Goal: Information Seeking & Learning: Find specific fact

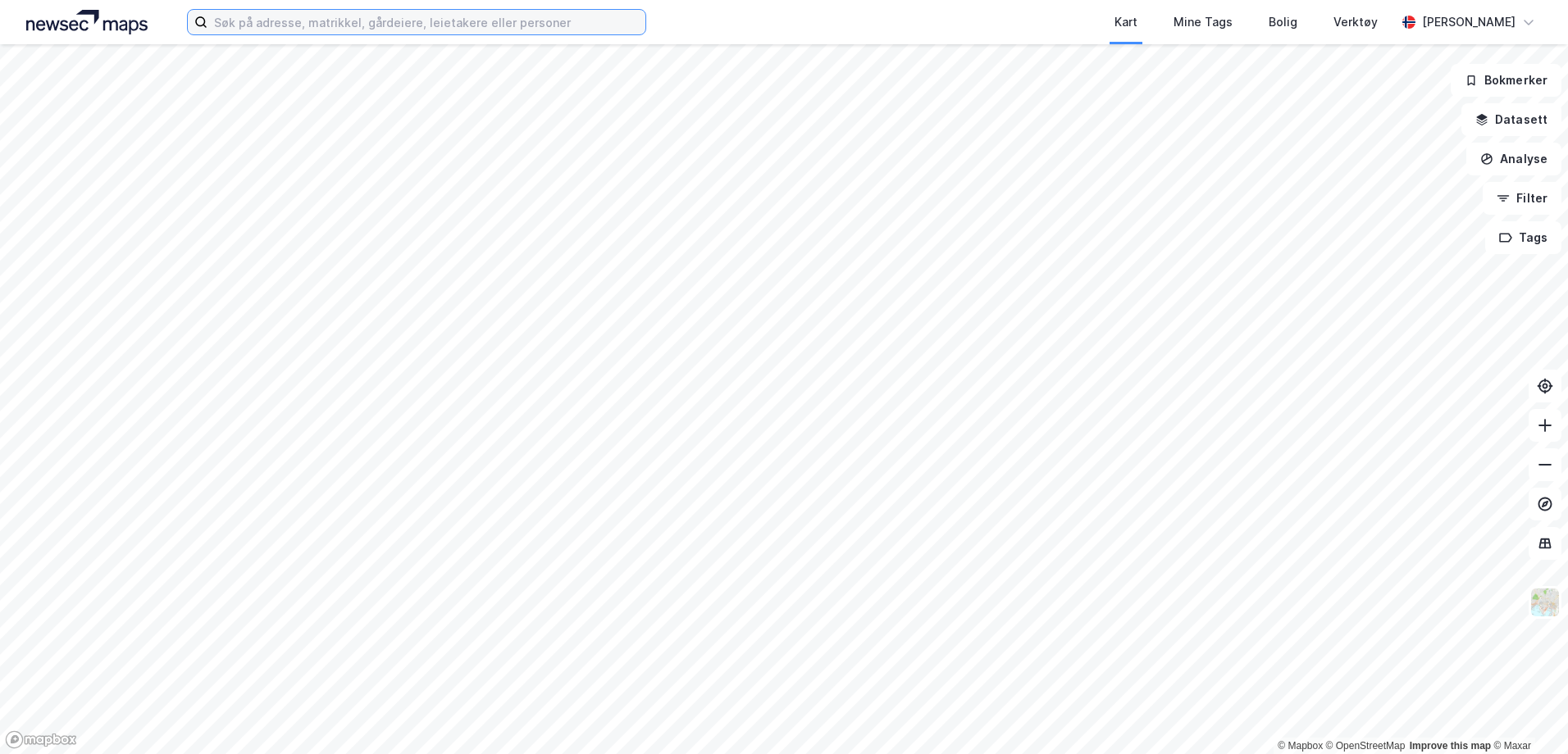
click at [254, 15] on input at bounding box center [426, 22] width 438 height 24
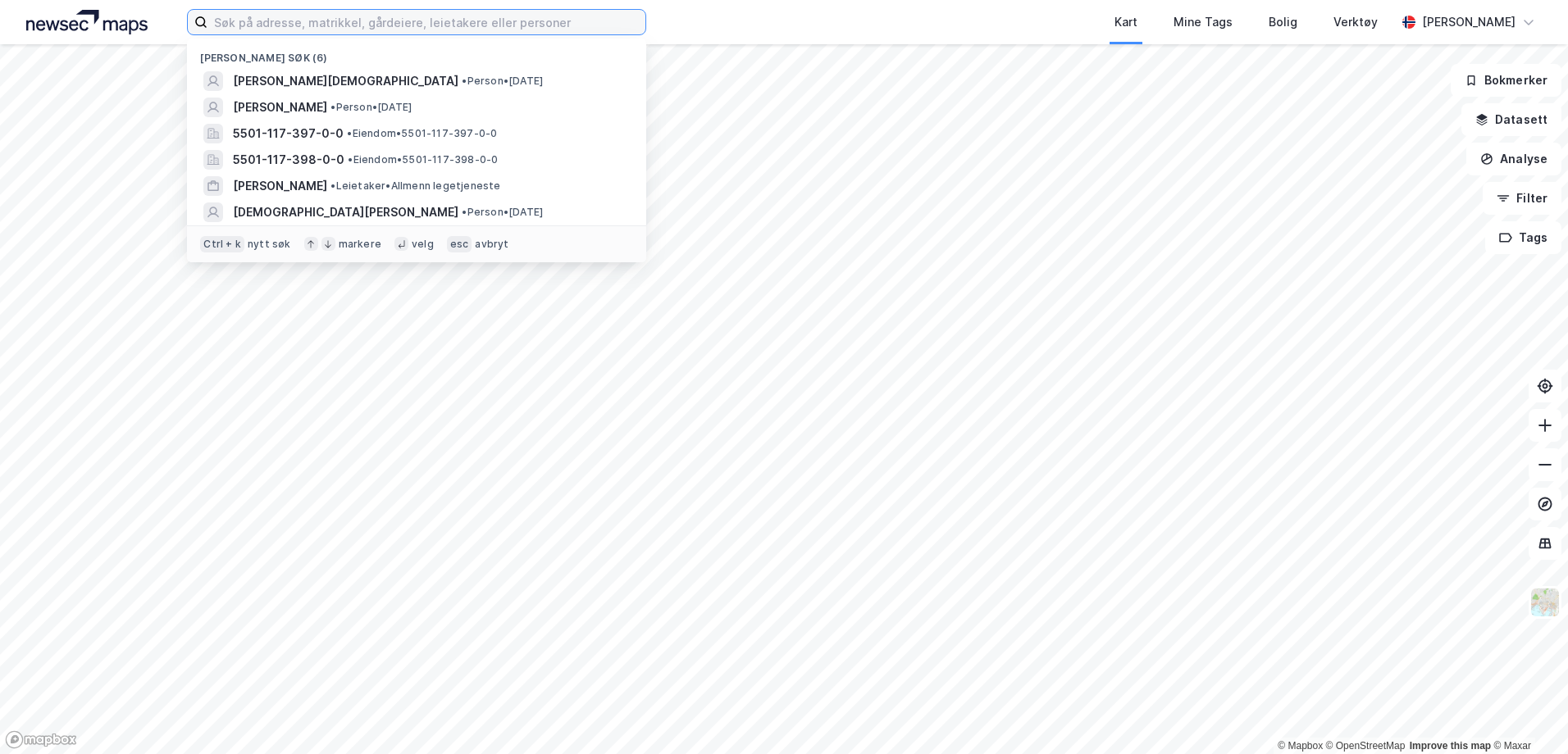
paste input "[PERSON_NAME]"
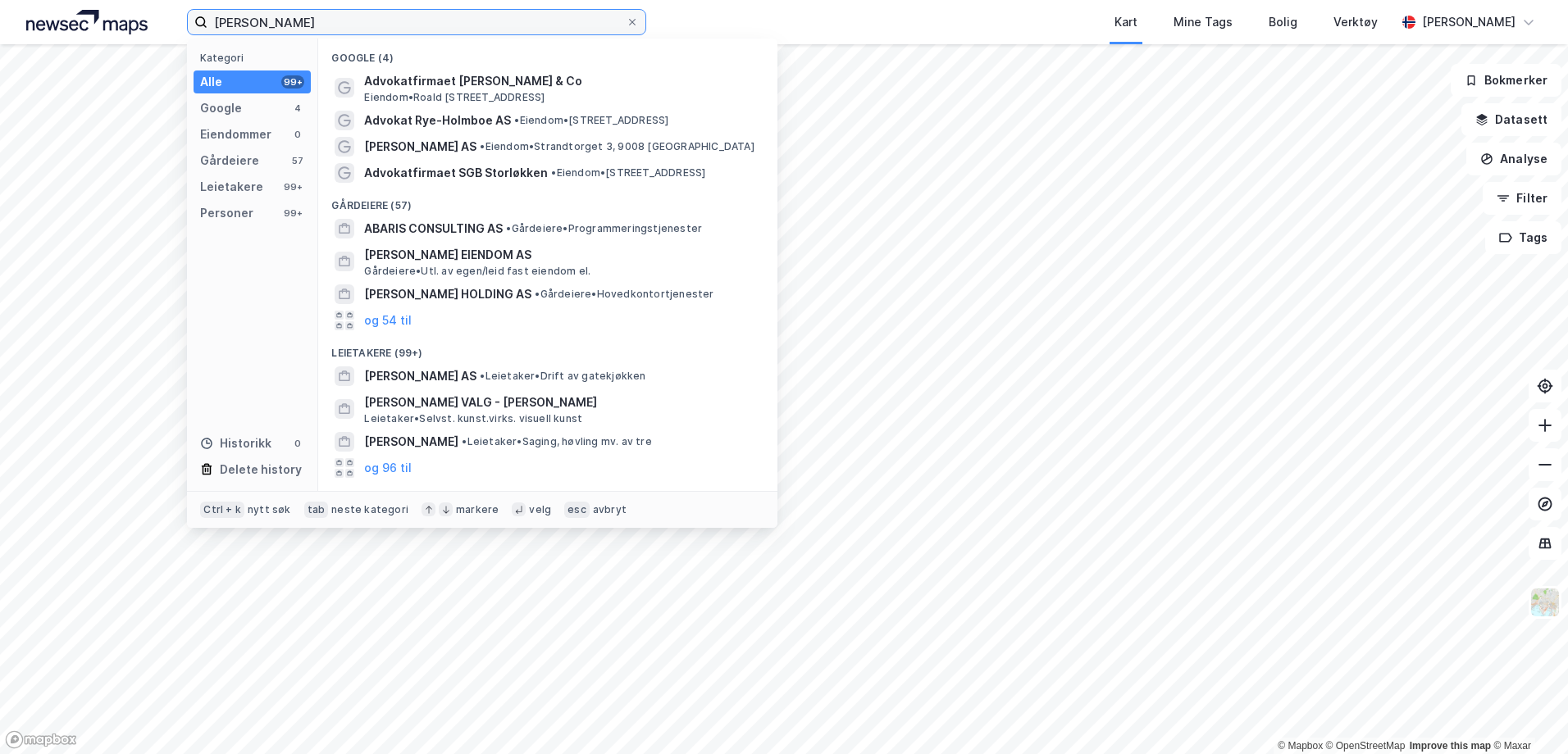
scroll to position [124, 0]
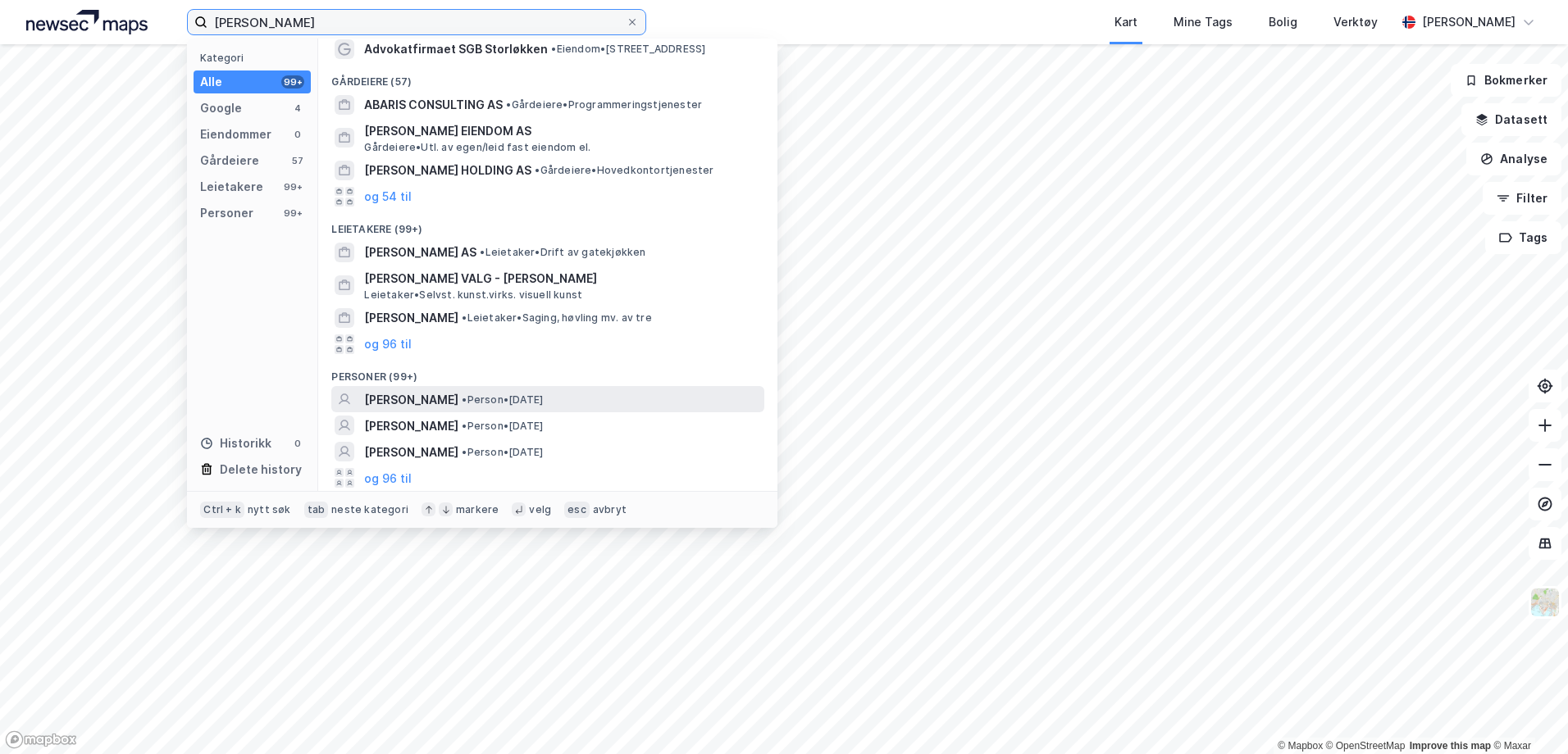
type input "[PERSON_NAME]"
click at [435, 392] on span "[PERSON_NAME]" at bounding box center [411, 400] width 94 height 20
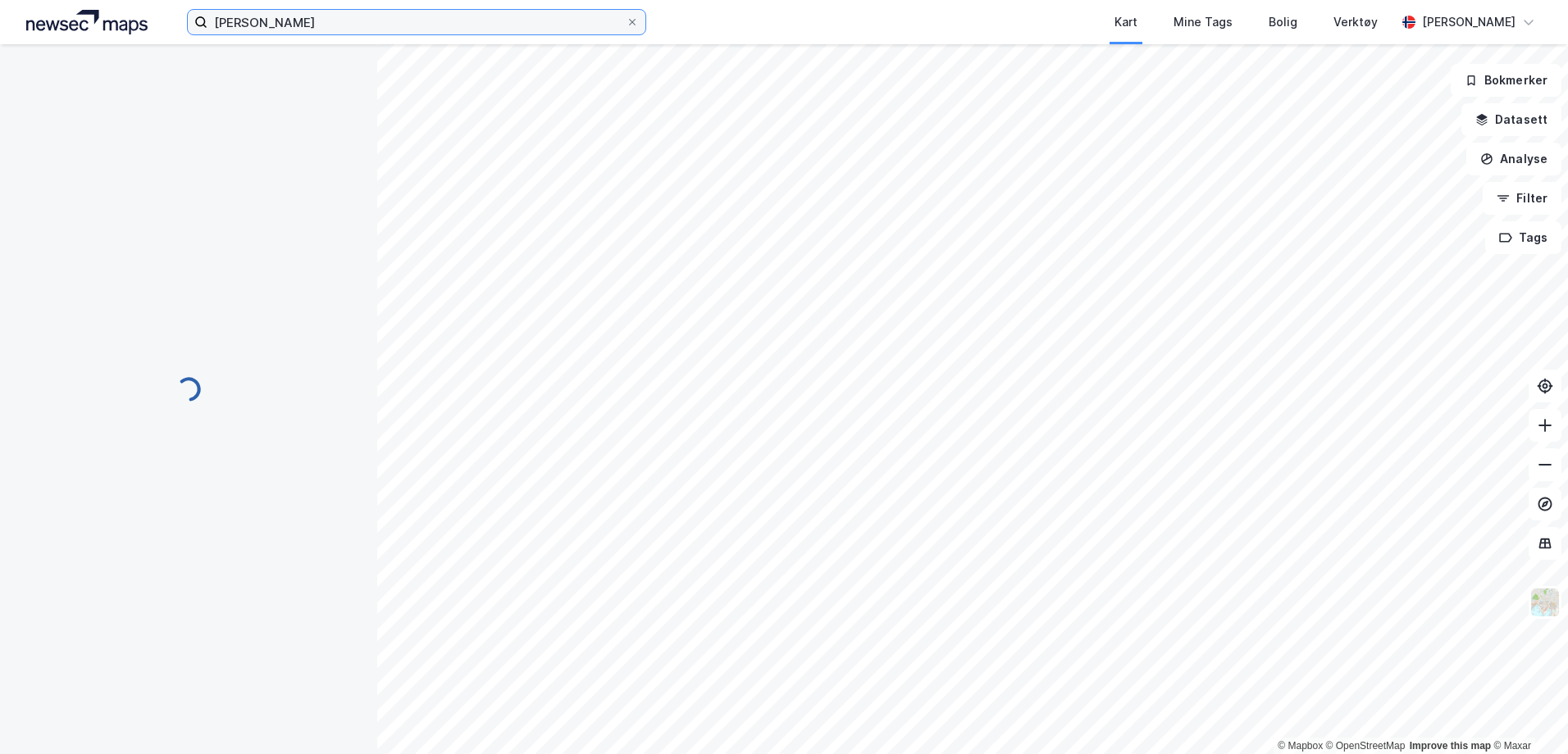
click at [318, 29] on input "[PERSON_NAME]" at bounding box center [417, 22] width 419 height 24
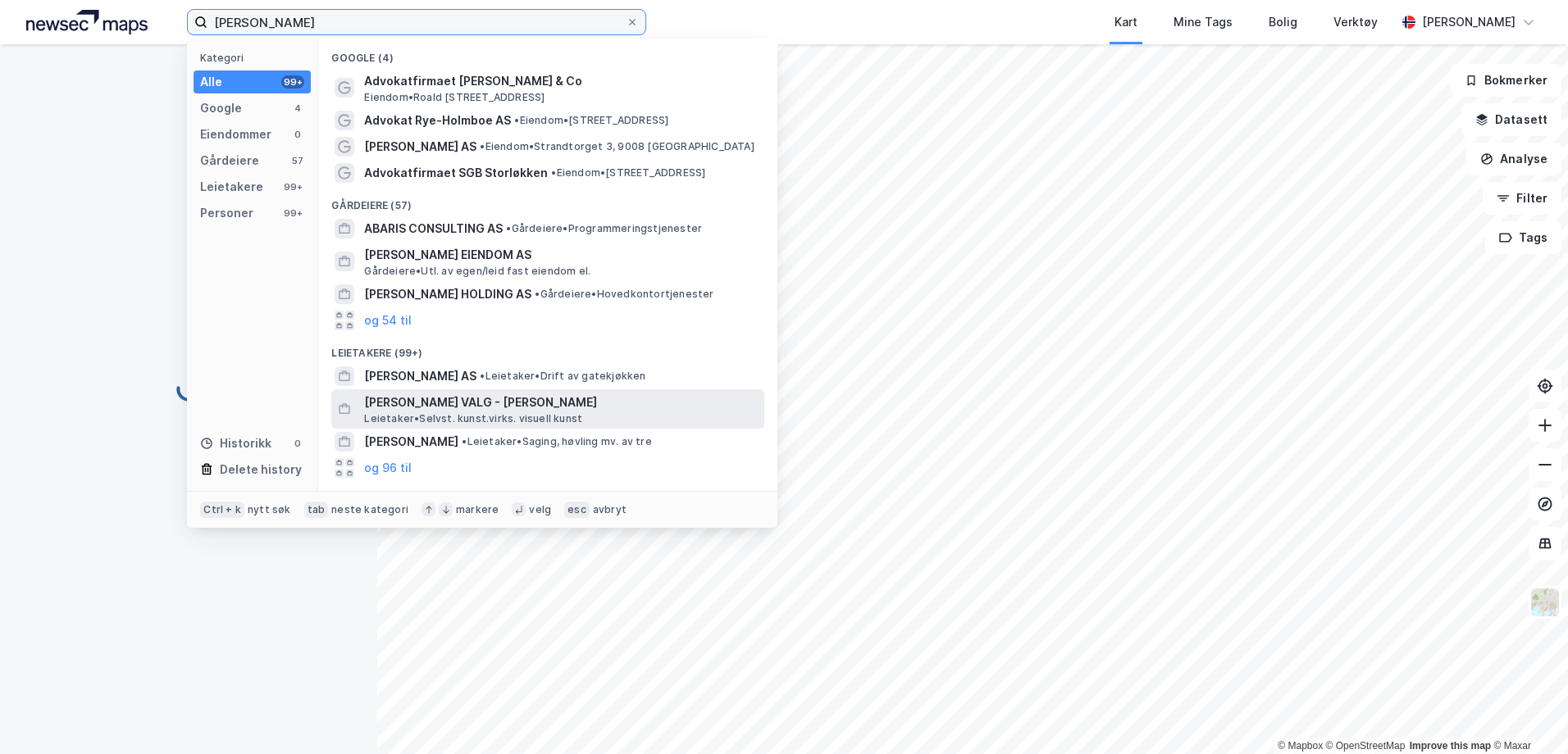
scroll to position [124, 0]
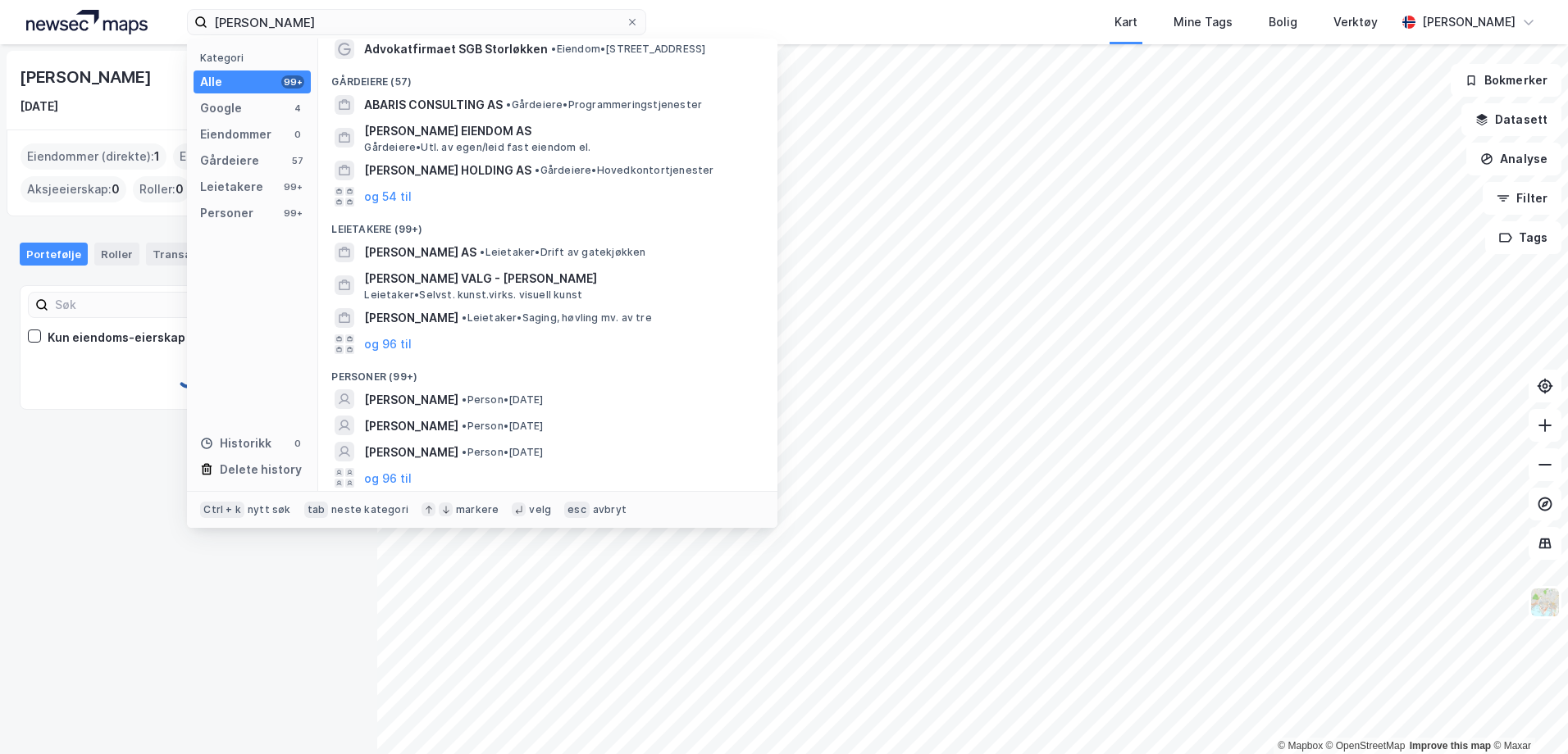
click at [92, 117] on div "[PERSON_NAME] [DATE]" at bounding box center [189, 90] width 364 height 78
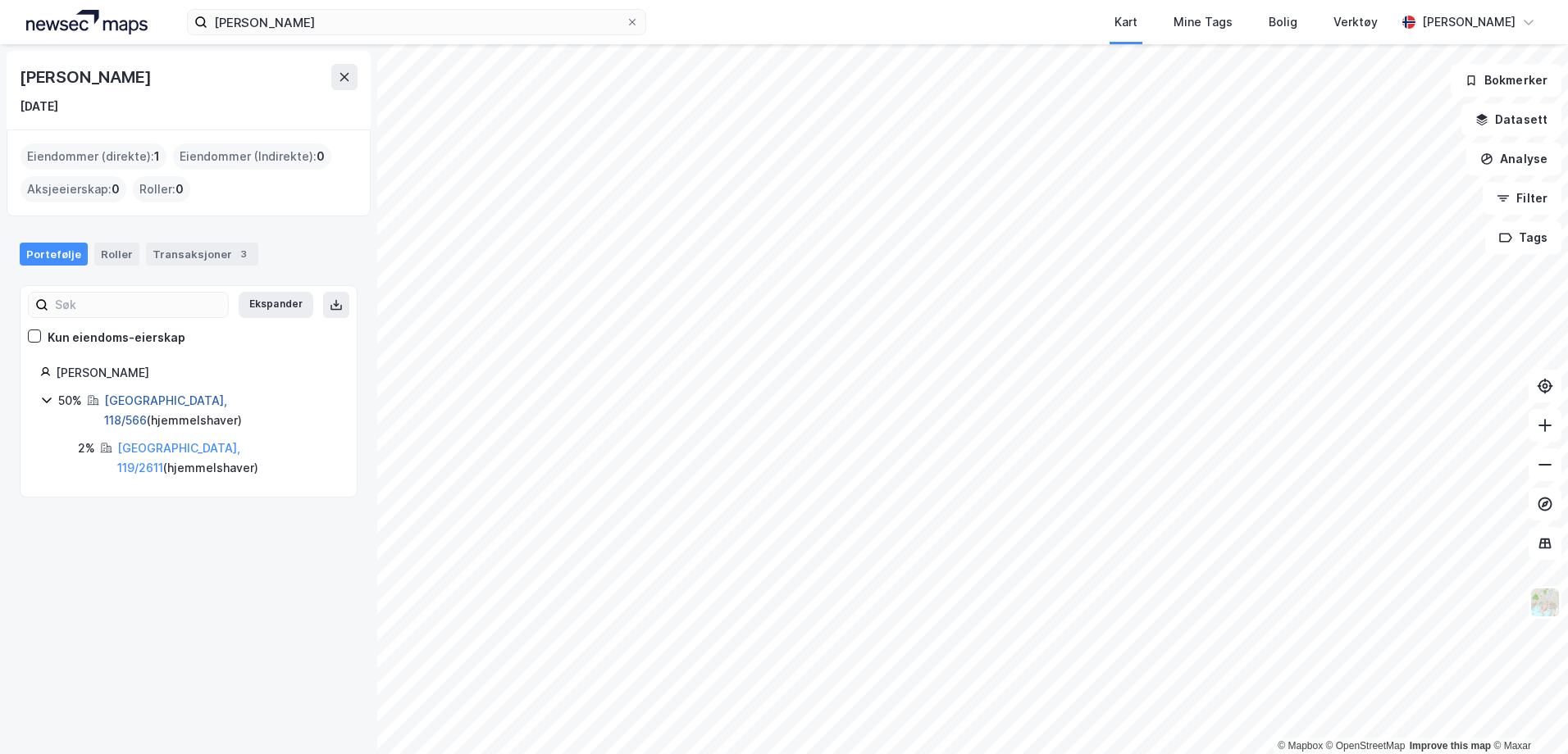
click at [158, 405] on link "[GEOGRAPHIC_DATA], 118/566" at bounding box center [165, 410] width 123 height 34
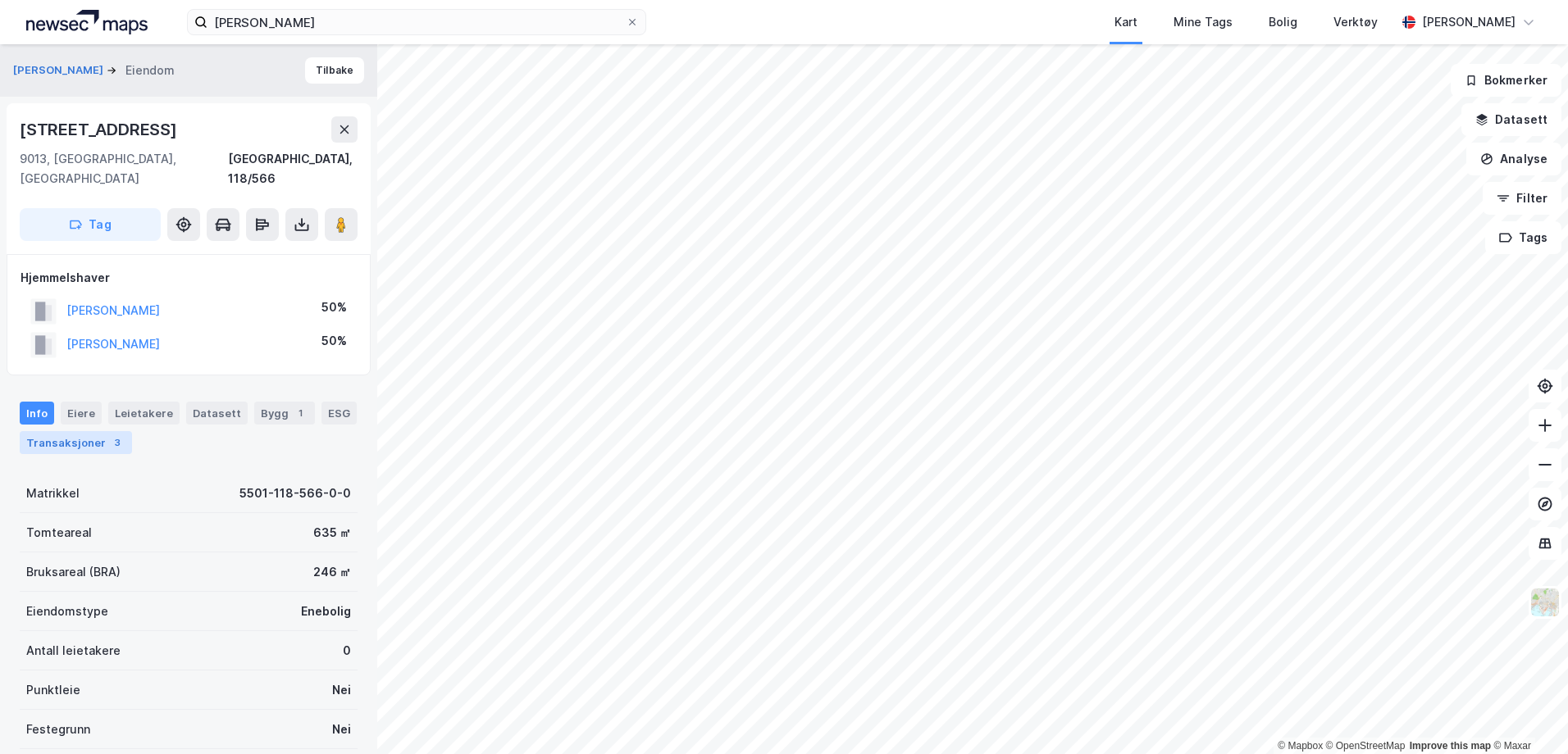
click at [109, 434] on div "3" at bounding box center [118, 443] width 17 height 17
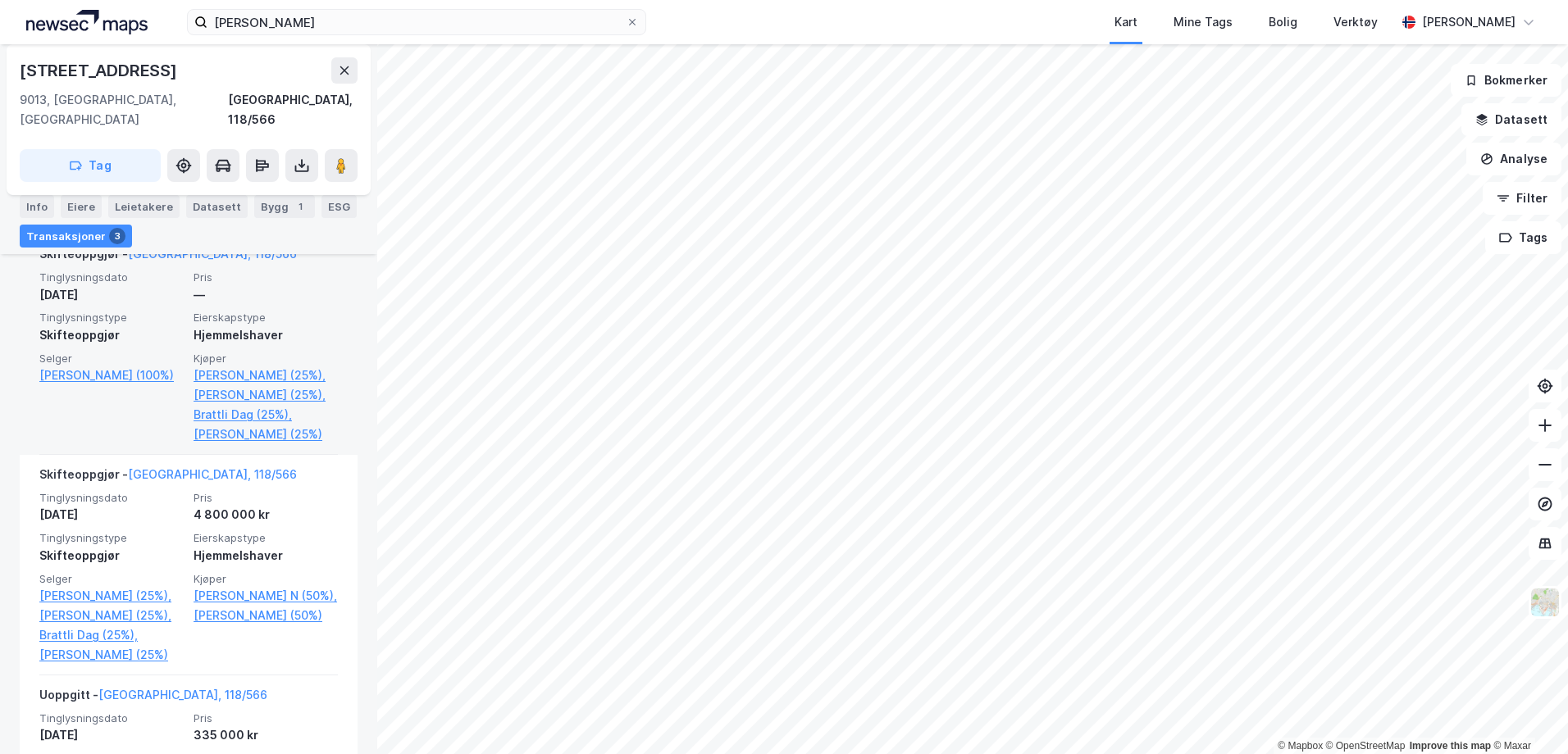
scroll to position [608, 0]
